Goal: Navigation & Orientation: Understand site structure

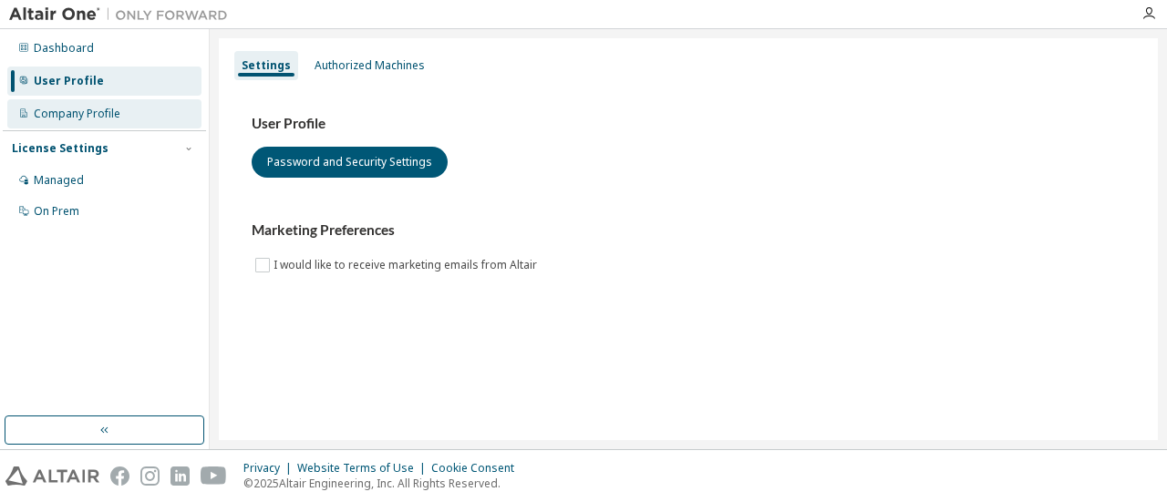
click at [85, 113] on div "Company Profile" at bounding box center [77, 114] width 87 height 15
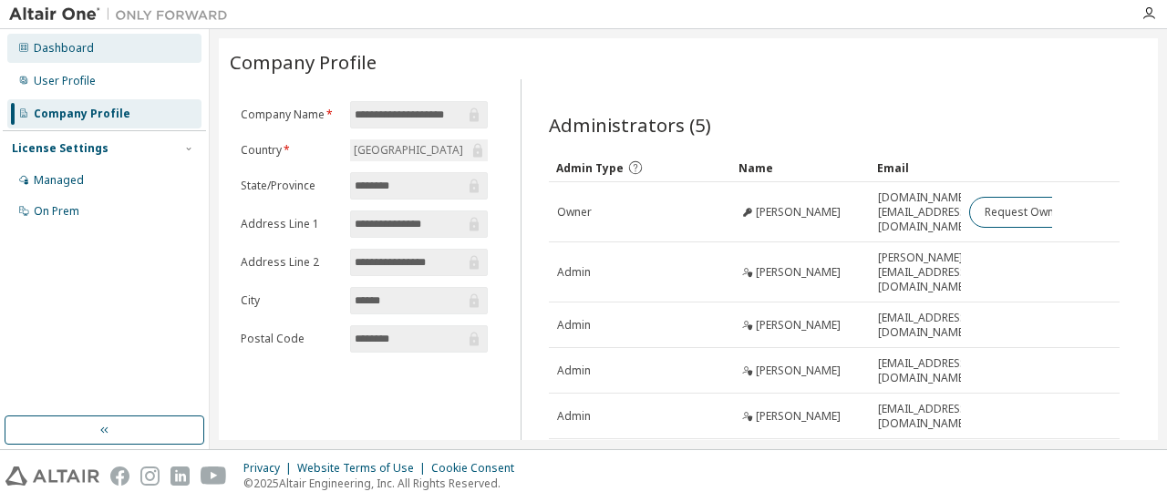
click at [71, 53] on div "Dashboard" at bounding box center [64, 48] width 60 height 15
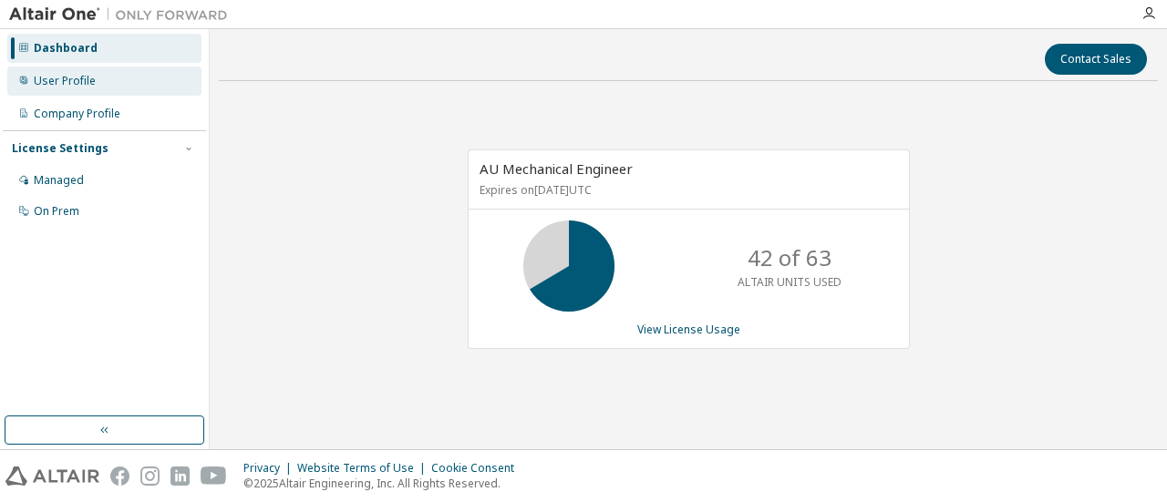
click at [71, 82] on div "User Profile" at bounding box center [65, 81] width 62 height 15
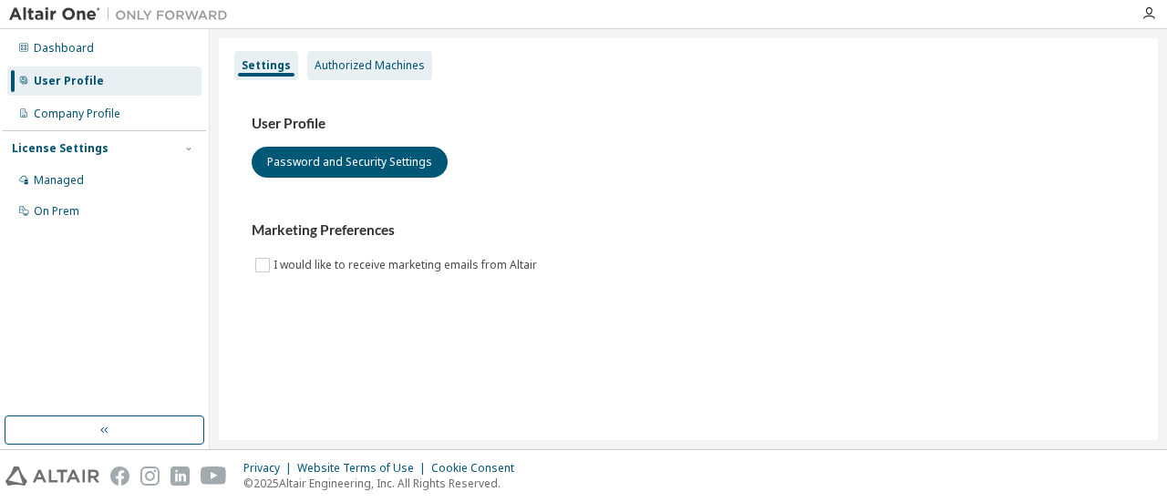
click at [350, 57] on div "Authorized Machines" at bounding box center [369, 65] width 125 height 29
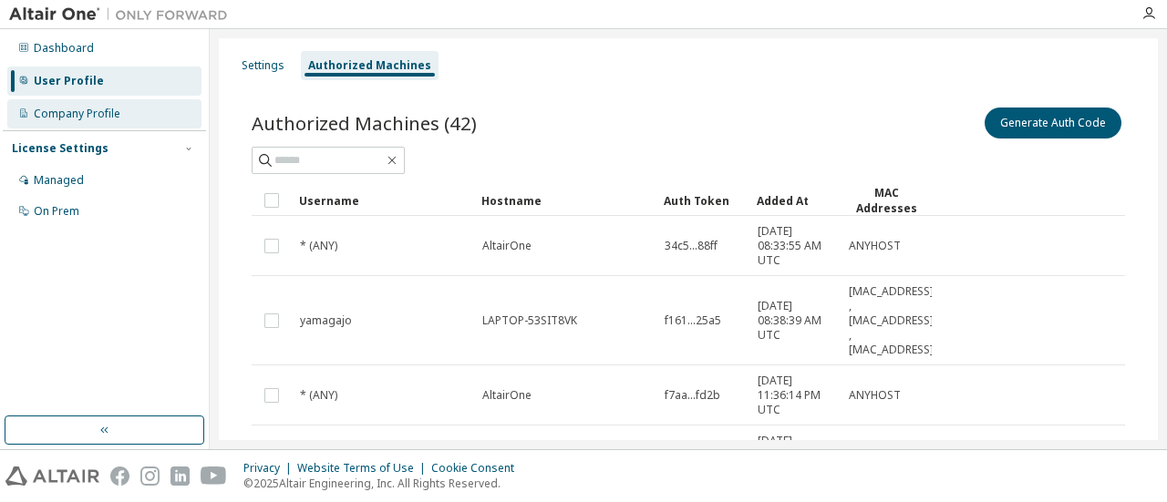
click at [64, 109] on div "Company Profile" at bounding box center [77, 114] width 87 height 15
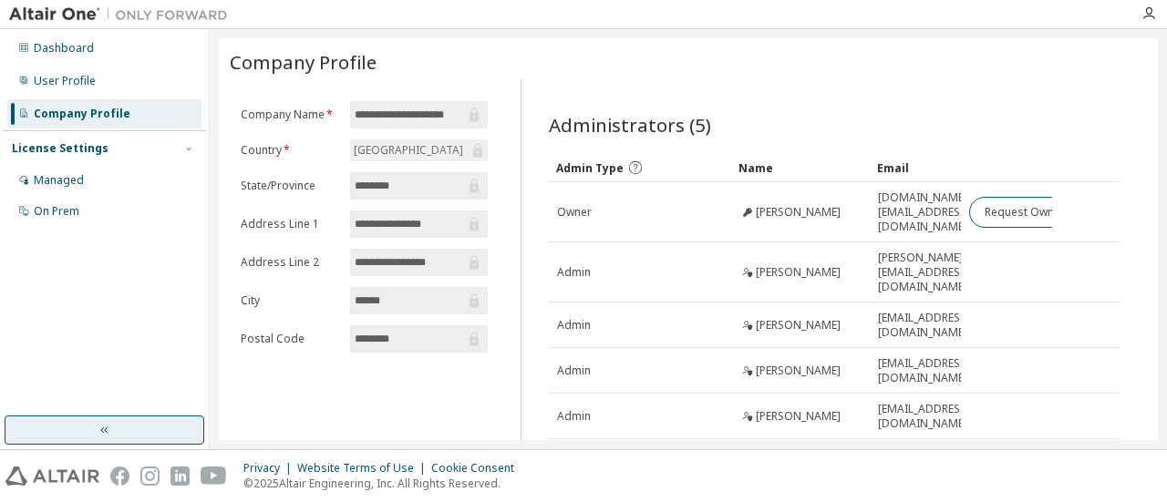
click at [109, 429] on icon "button" at bounding box center [105, 430] width 15 height 15
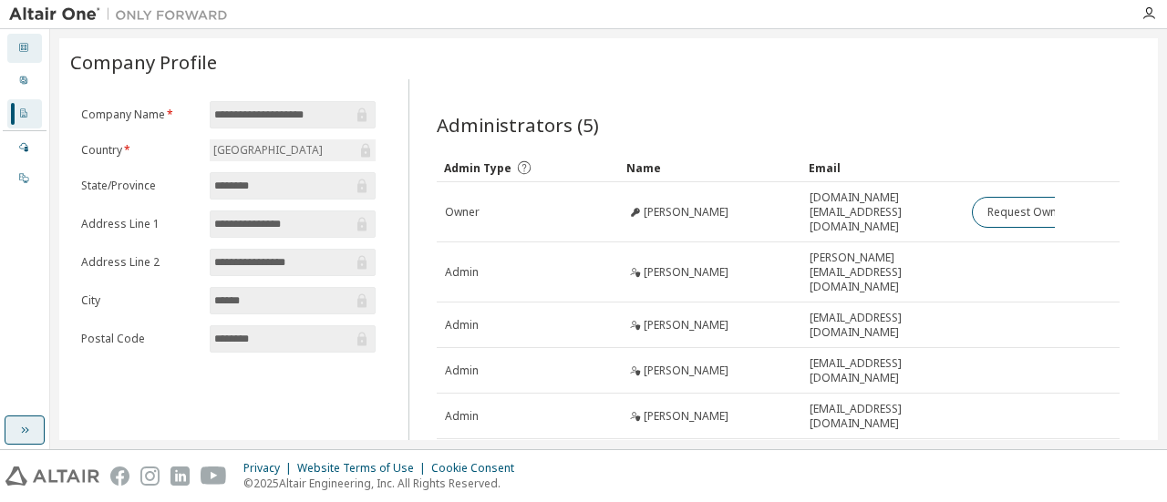
click at [26, 49] on icon at bounding box center [23, 47] width 11 height 11
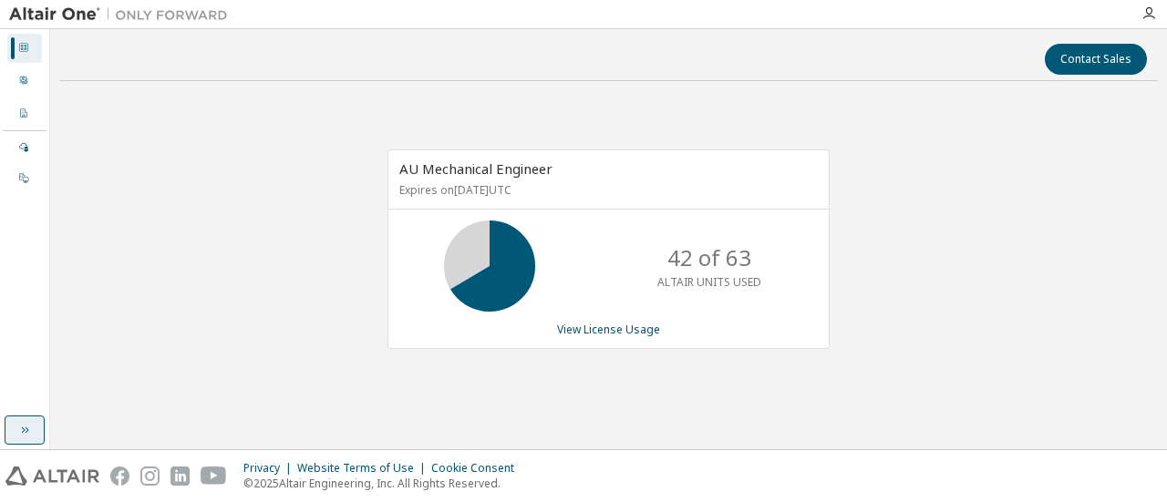
click at [52, 12] on img at bounding box center [123, 14] width 228 height 18
